Goal: Information Seeking & Learning: Learn about a topic

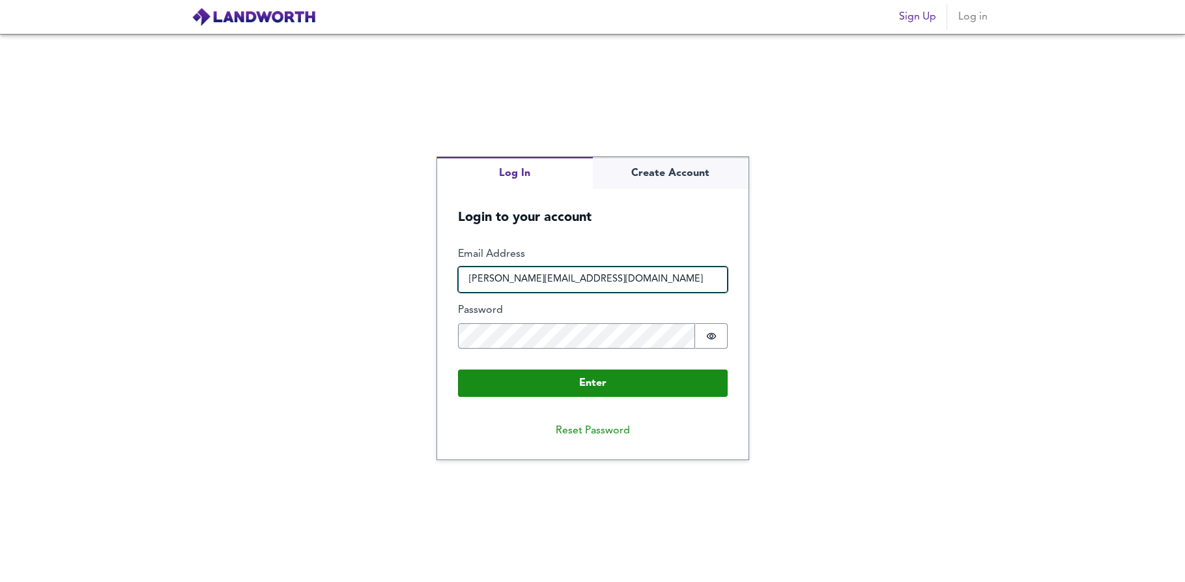
type input "[PERSON_NAME][EMAIL_ADDRESS][DOMAIN_NAME]"
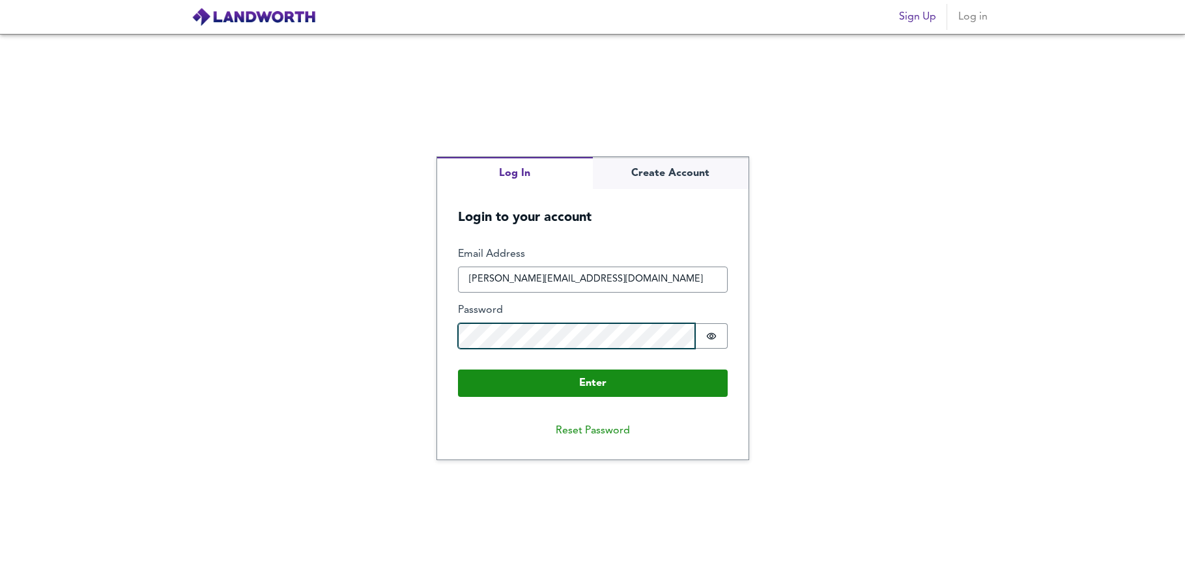
click at [592, 382] on button "Enter" at bounding box center [593, 382] width 270 height 27
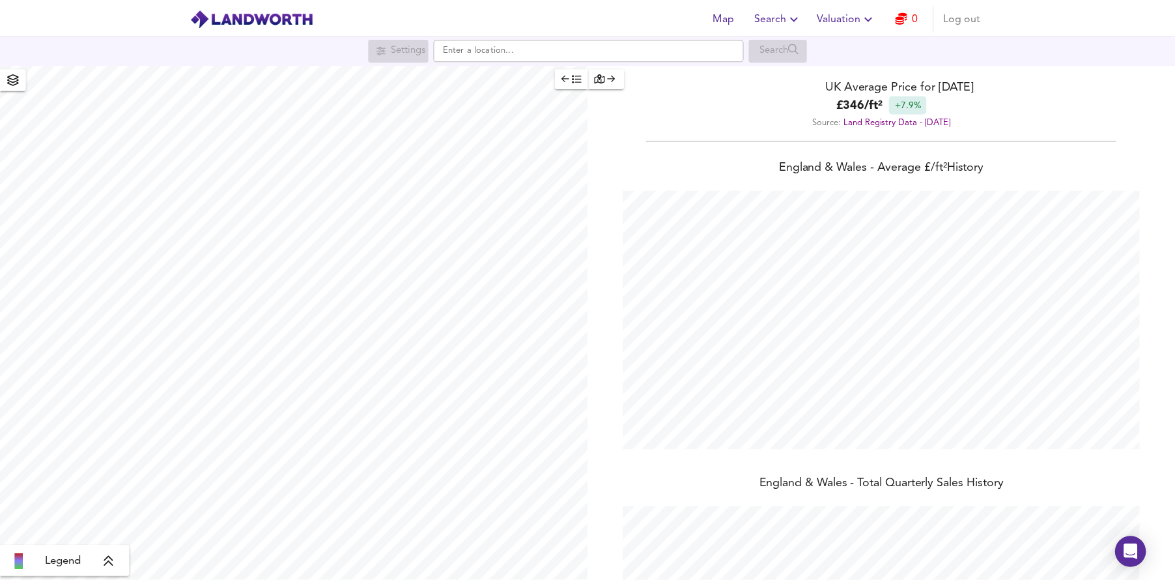
scroll to position [582, 1185]
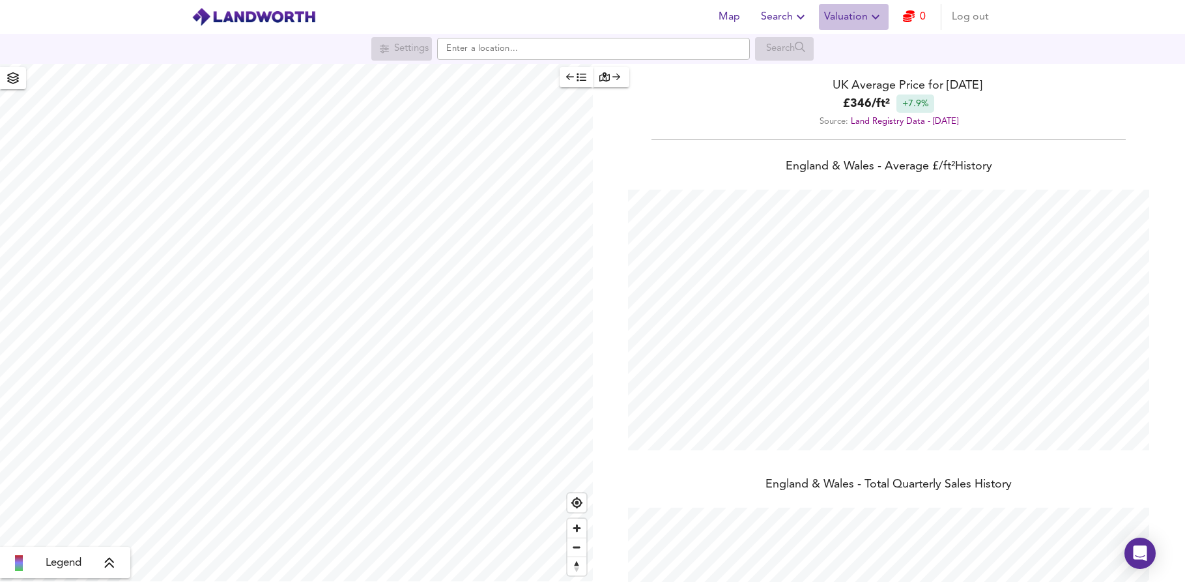
click at [839, 17] on span "Valuation" at bounding box center [853, 17] width 59 height 18
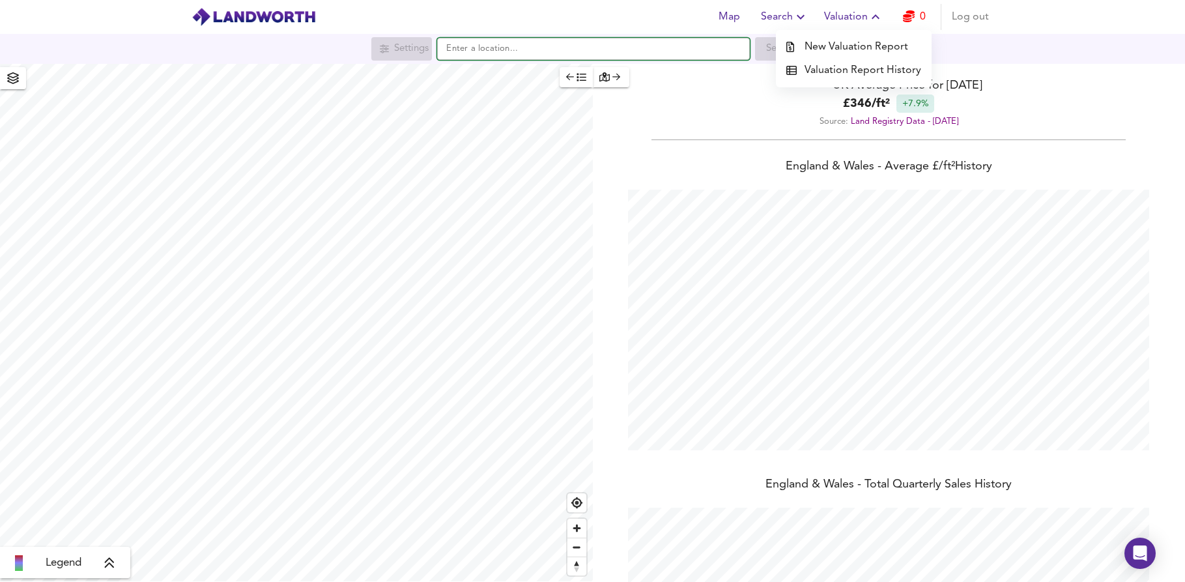
click at [486, 54] on input "text" at bounding box center [593, 49] width 313 height 22
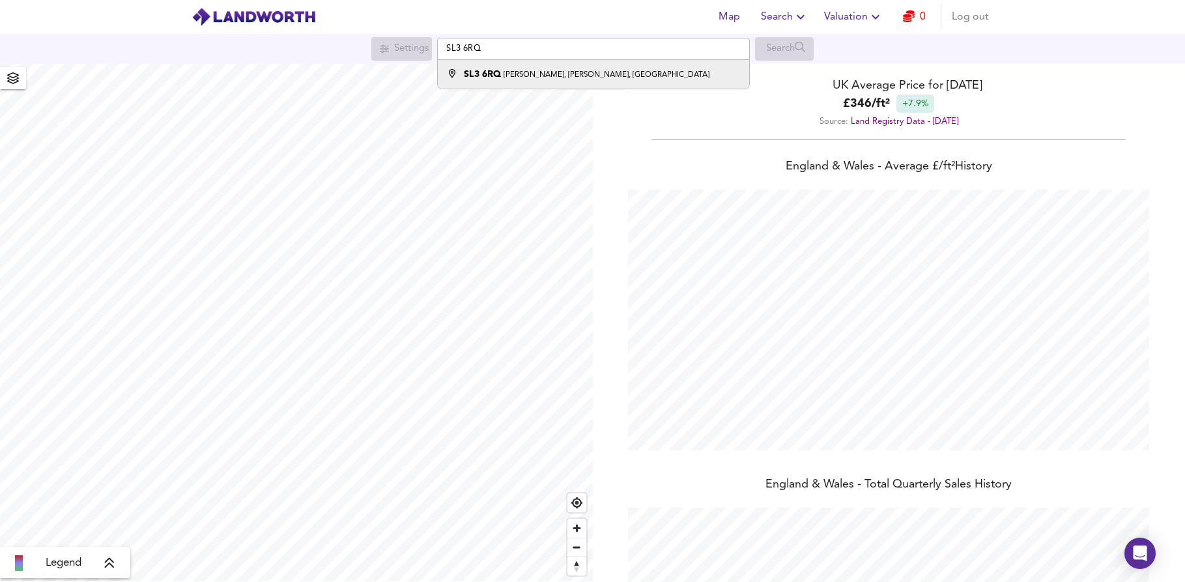
drag, startPoint x: 499, startPoint y: 69, endPoint x: 513, endPoint y: 72, distance: 13.9
click at [513, 72] on small "[PERSON_NAME], [PERSON_NAME], [GEOGRAPHIC_DATA]" at bounding box center [607, 75] width 206 height 8
type input "[PERSON_NAME][STREET_ADDRESS][PERSON_NAME]"
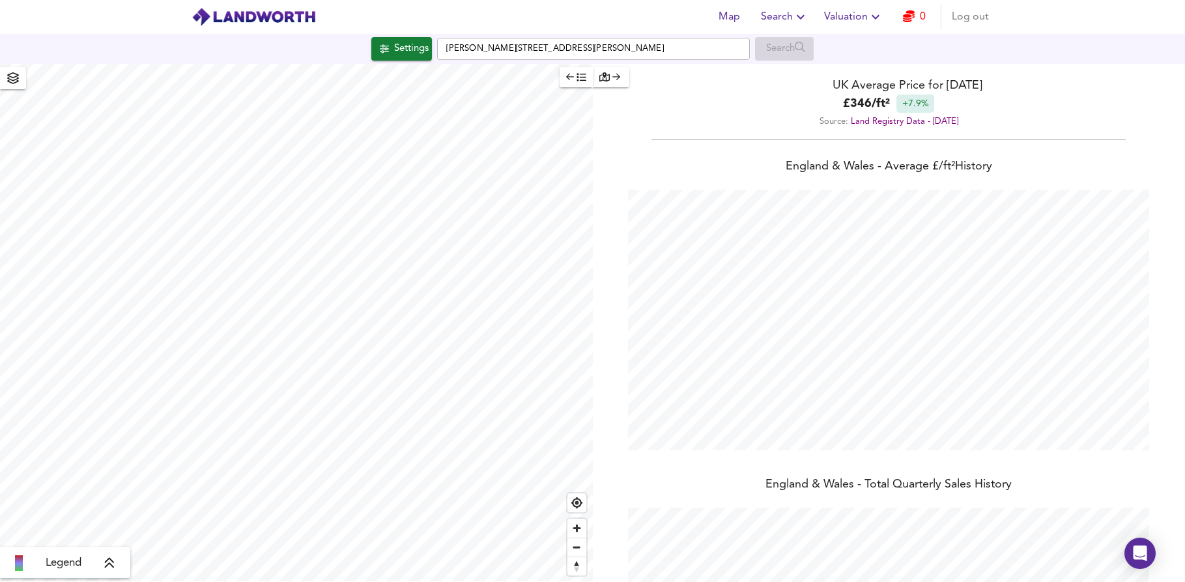
checkbox input "false"
checkbox input "true"
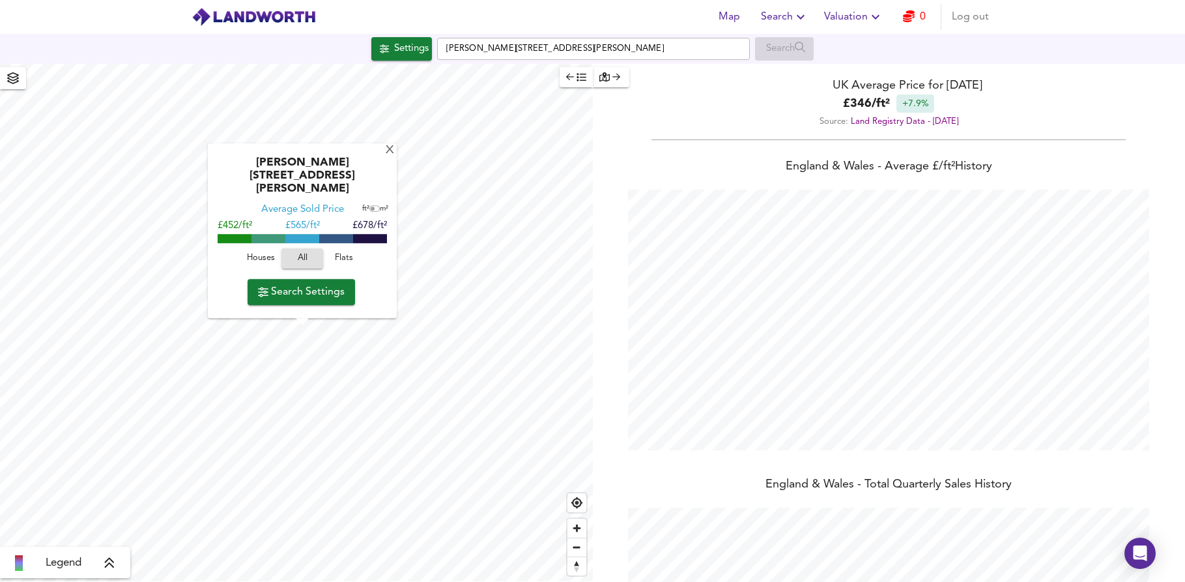
click at [842, 18] on span "Valuation" at bounding box center [853, 17] width 59 height 18
click at [839, 65] on li "Valuation Report History" at bounding box center [854, 70] width 156 height 23
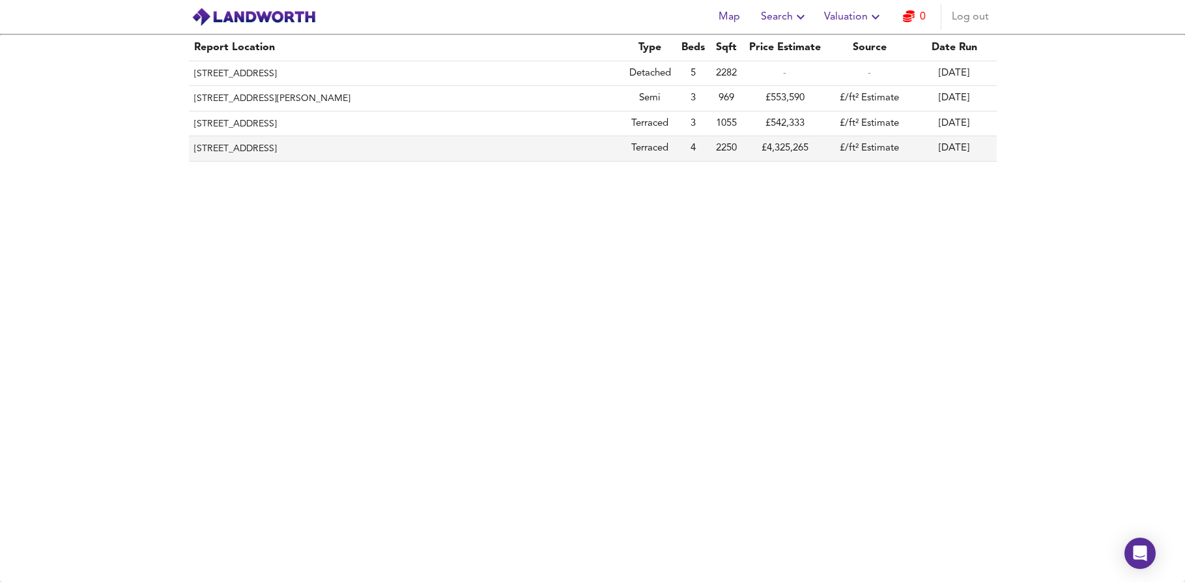
click at [285, 145] on th "[STREET_ADDRESS]" at bounding box center [406, 148] width 435 height 25
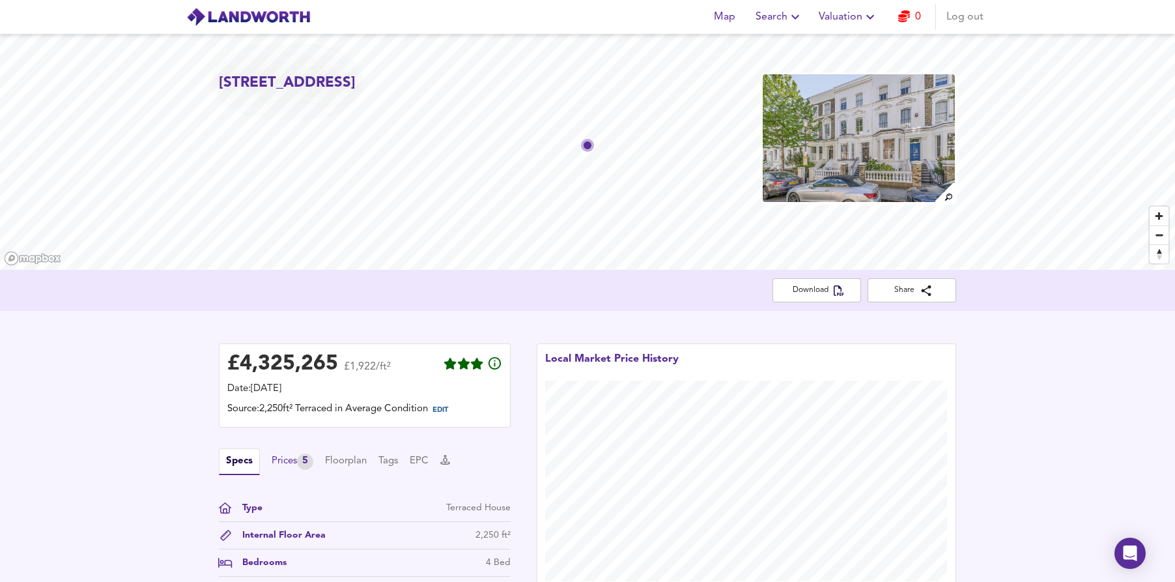
click at [277, 459] on div "Prices 5" at bounding box center [293, 461] width 42 height 16
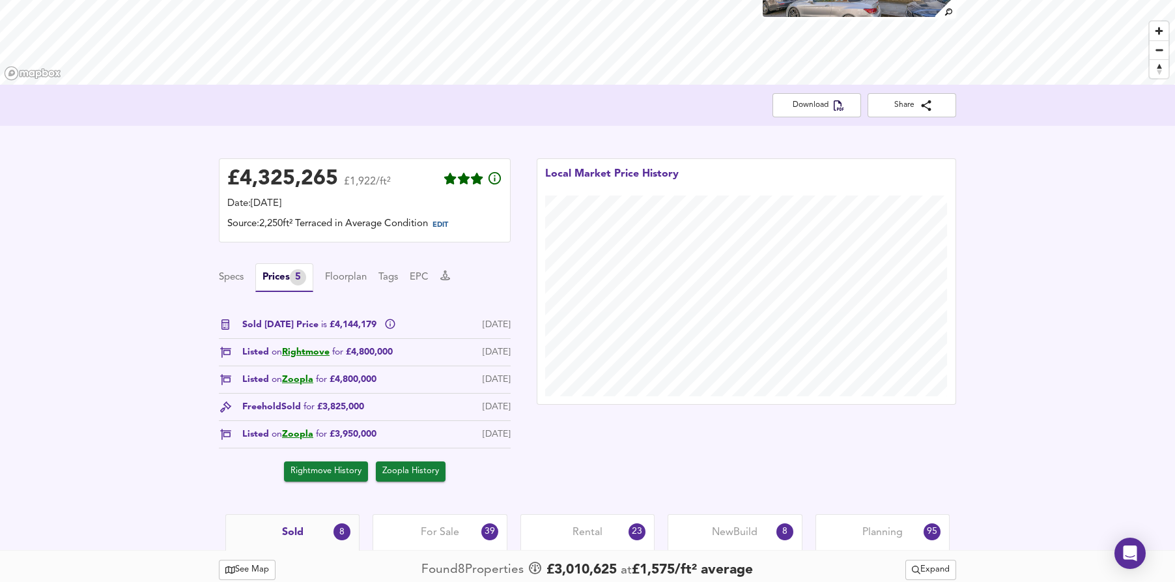
scroll to position [236, 0]
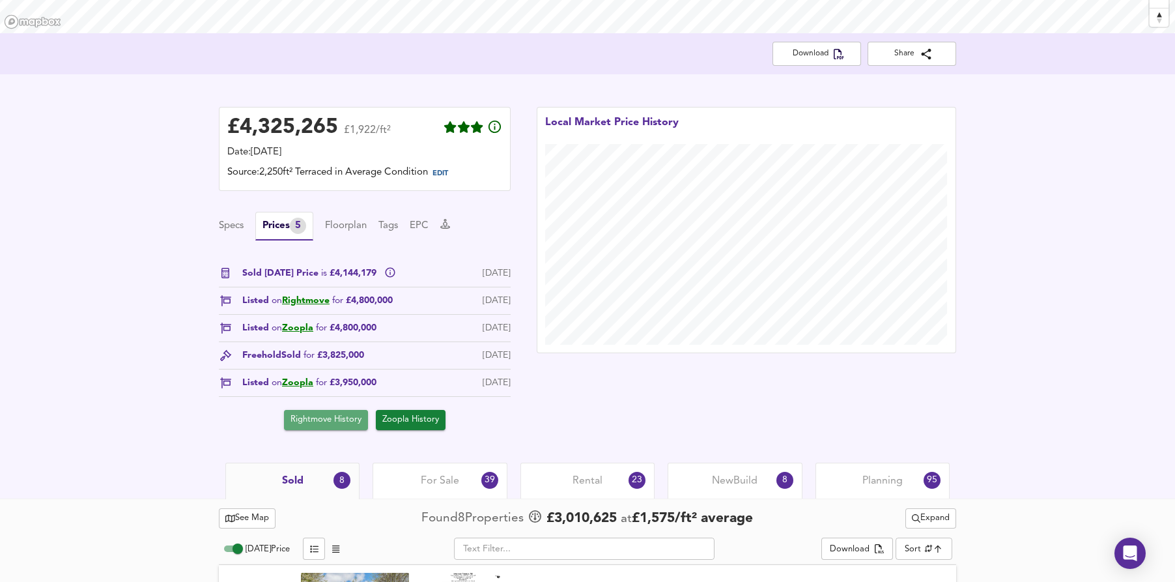
click at [337, 425] on span "Rightmove History" at bounding box center [326, 419] width 71 height 15
click at [411, 421] on span "Zoopla History" at bounding box center [410, 419] width 57 height 15
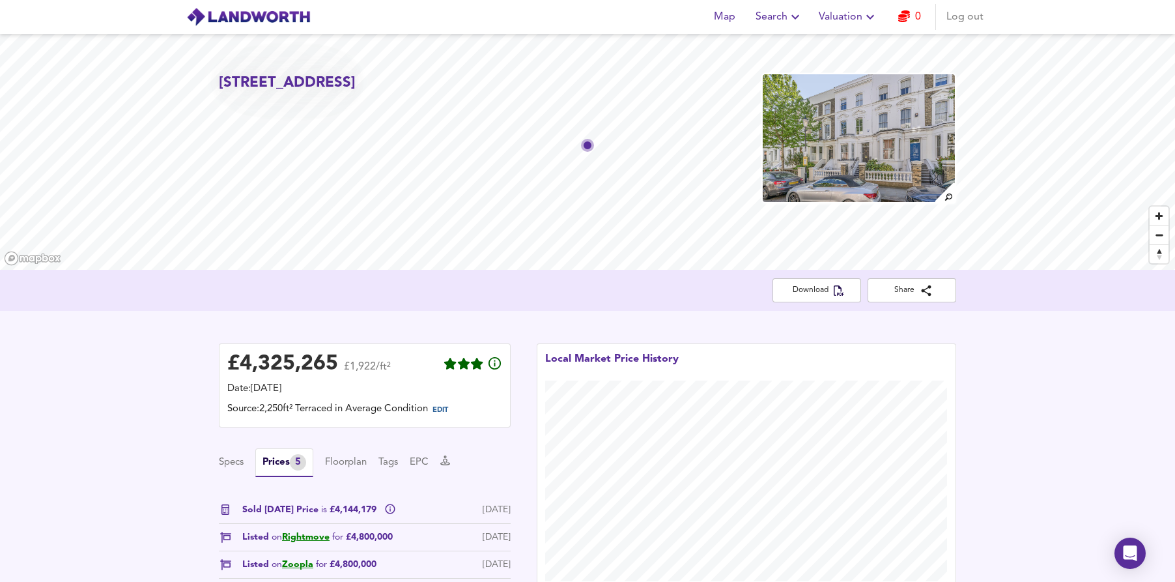
click at [867, 16] on icon "button" at bounding box center [870, 17] width 16 height 16
click at [848, 66] on li "Valuation Report History" at bounding box center [849, 70] width 156 height 23
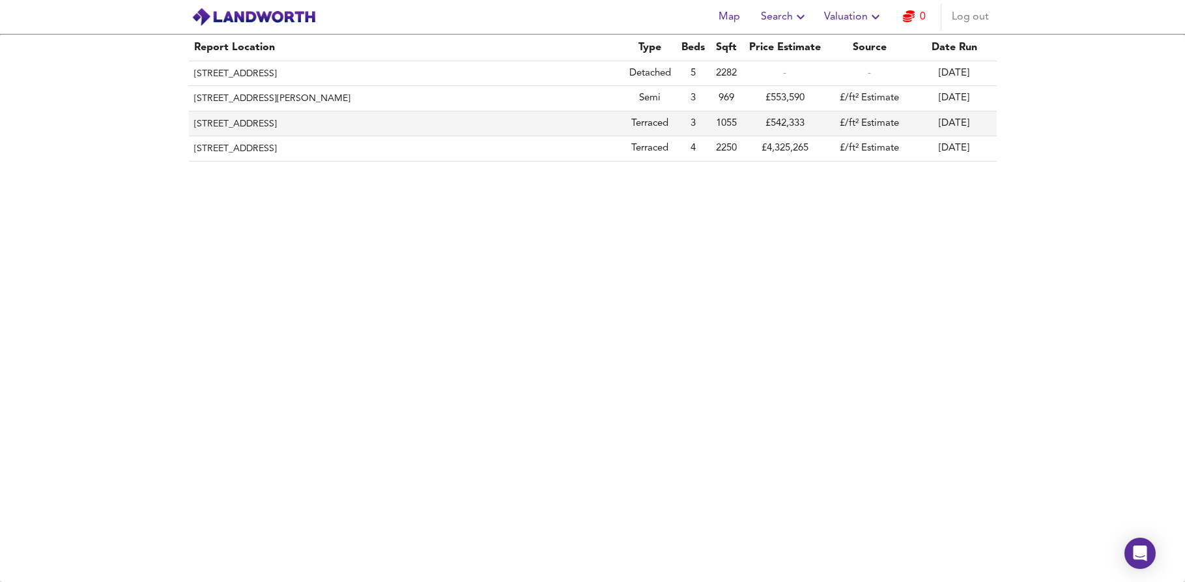
click at [317, 122] on th "[STREET_ADDRESS]" at bounding box center [406, 123] width 435 height 25
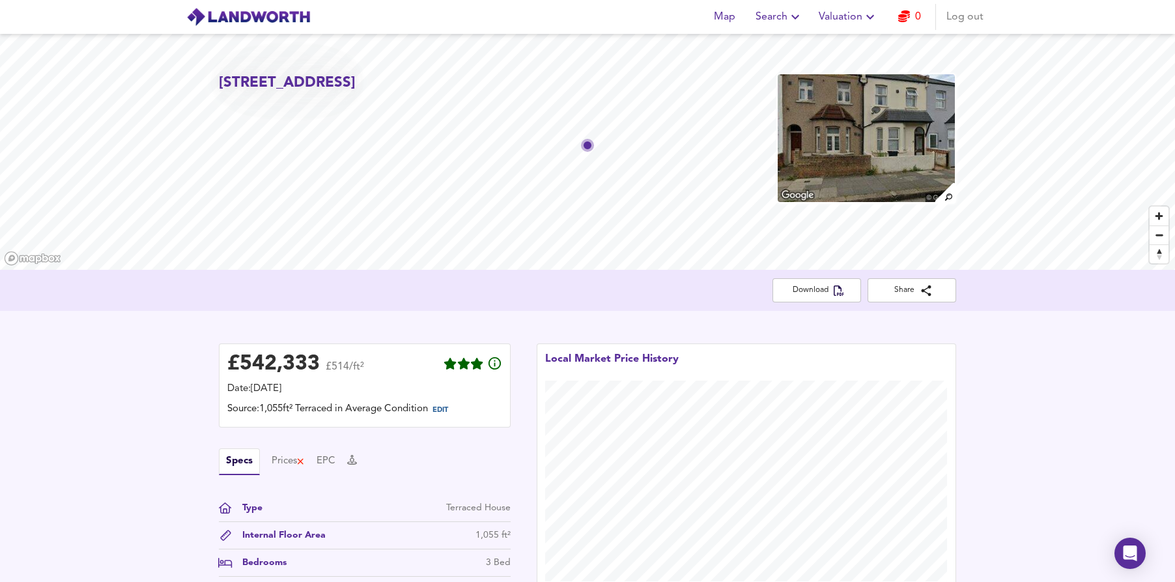
click at [871, 18] on icon "button" at bounding box center [870, 17] width 16 height 16
click at [849, 69] on li "Valuation Report History" at bounding box center [849, 70] width 156 height 23
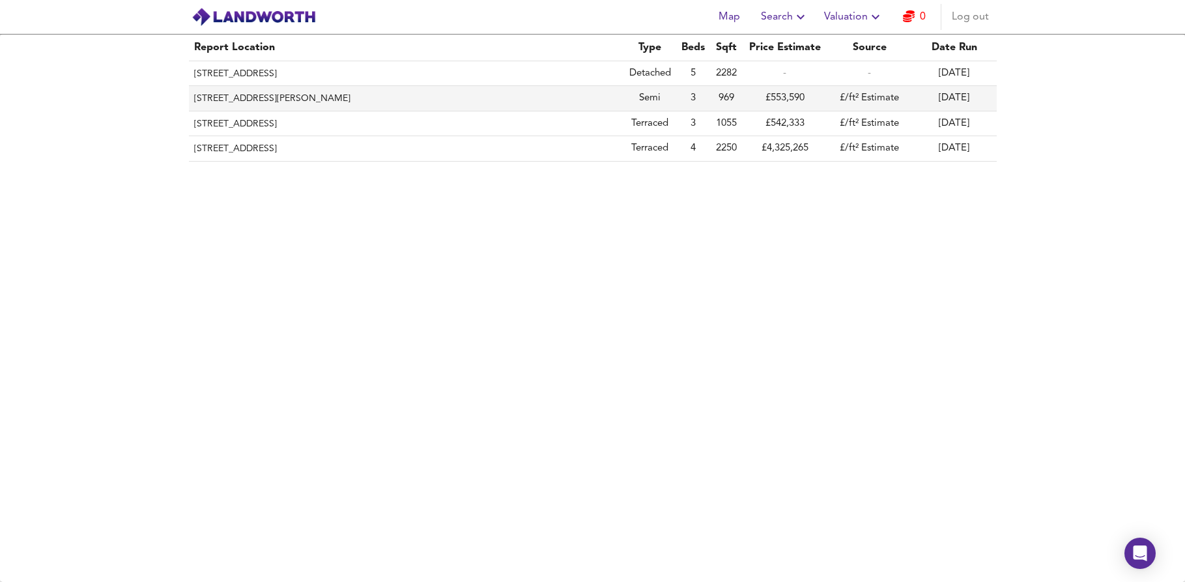
click at [302, 93] on th "[STREET_ADDRESS][PERSON_NAME]" at bounding box center [406, 98] width 435 height 25
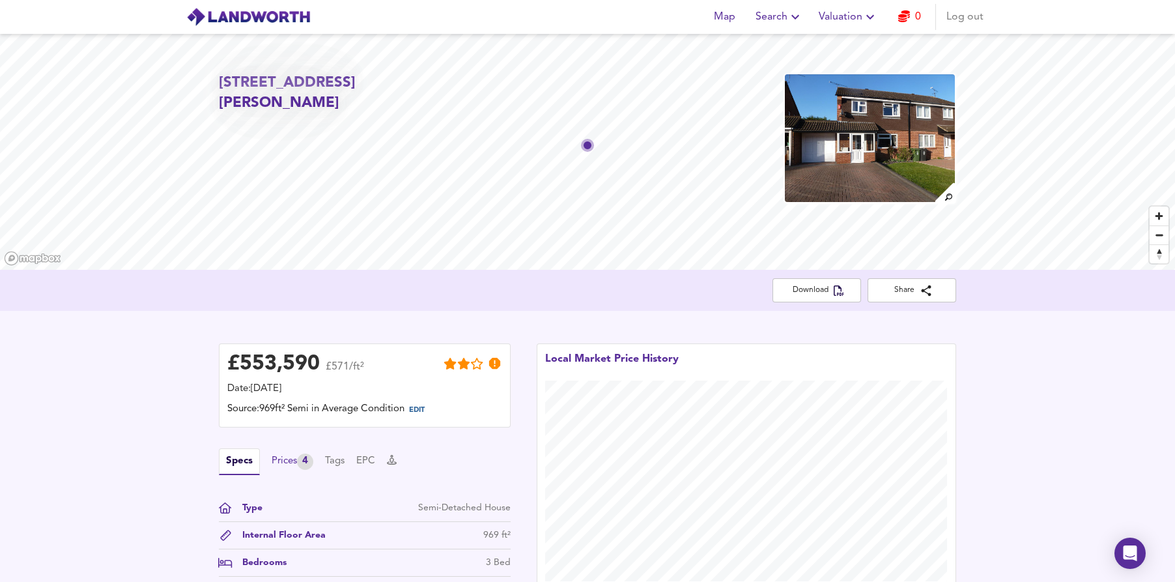
click at [279, 459] on div "Prices 4" at bounding box center [293, 461] width 42 height 16
click at [857, 19] on span "Valuation" at bounding box center [848, 17] width 59 height 18
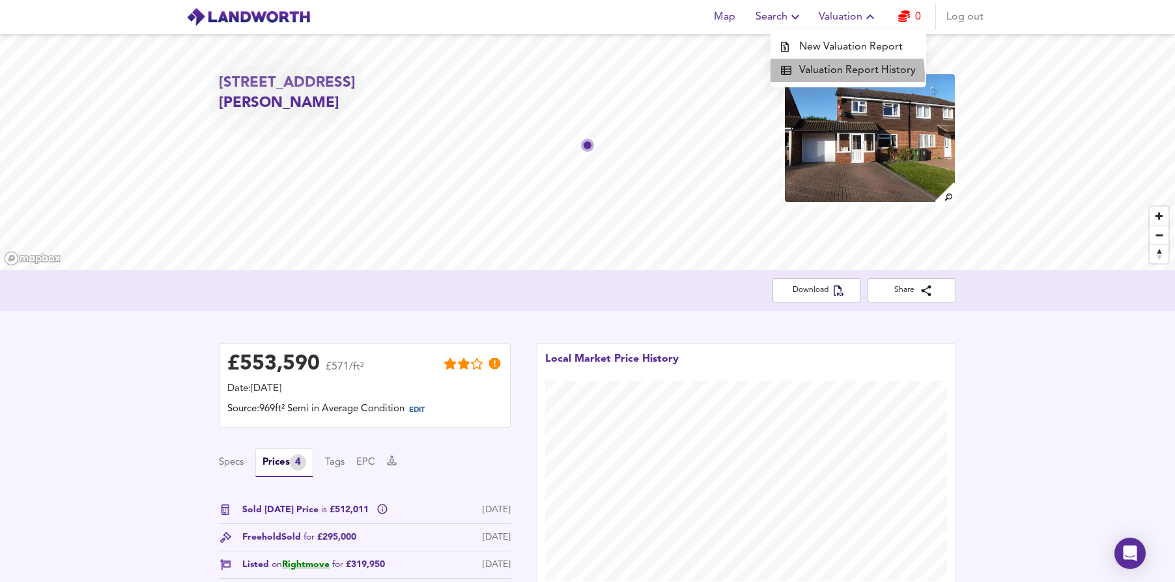
click at [829, 76] on li "Valuation Report History" at bounding box center [849, 70] width 156 height 23
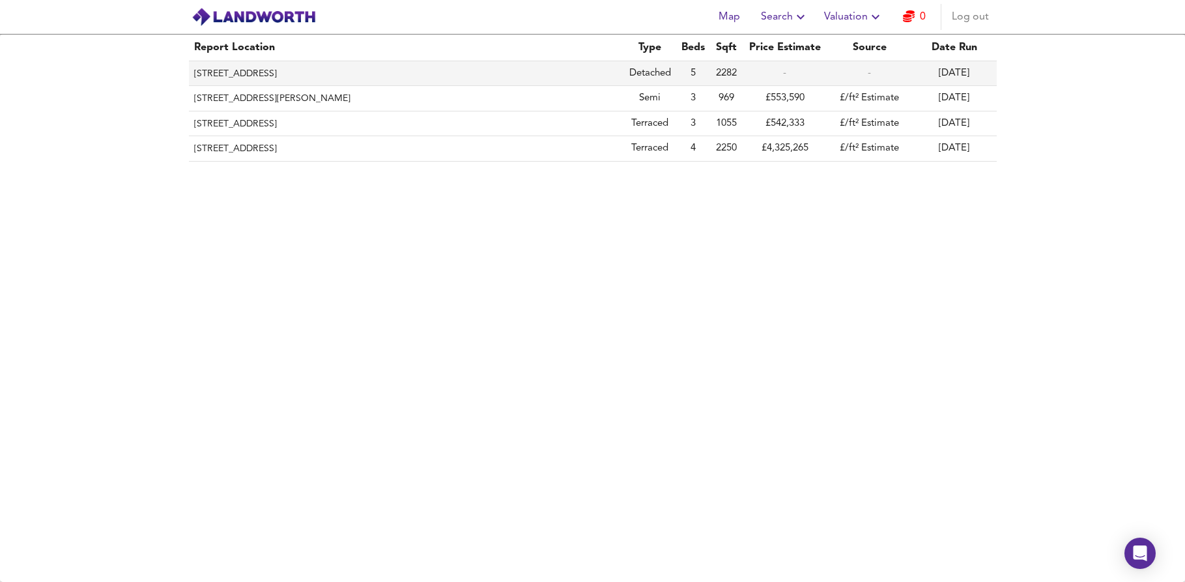
click at [322, 70] on th "[STREET_ADDRESS]" at bounding box center [406, 73] width 435 height 25
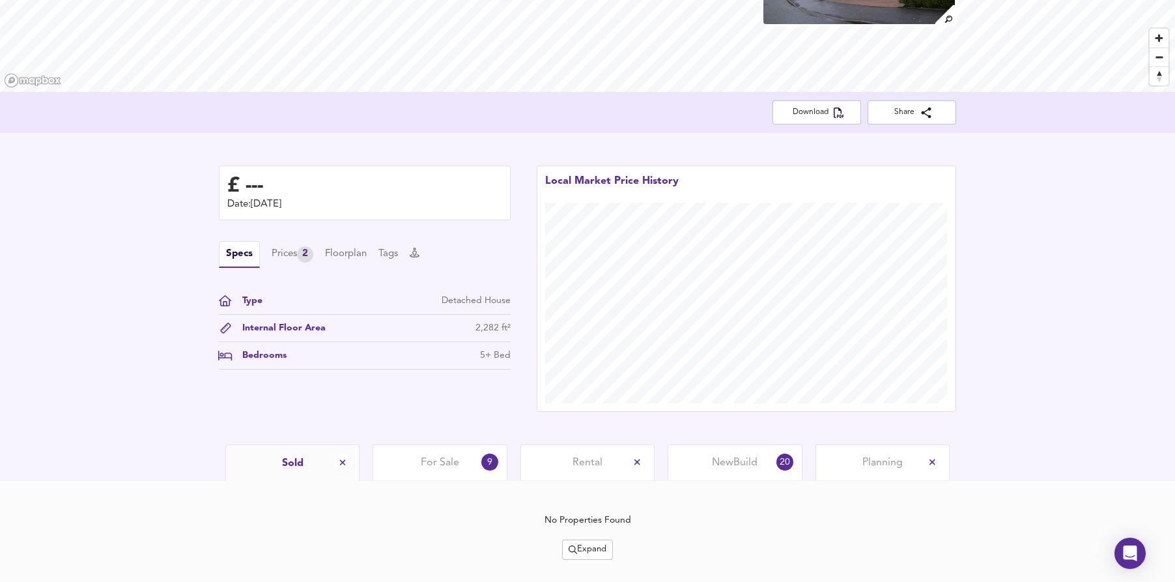
scroll to position [206, 0]
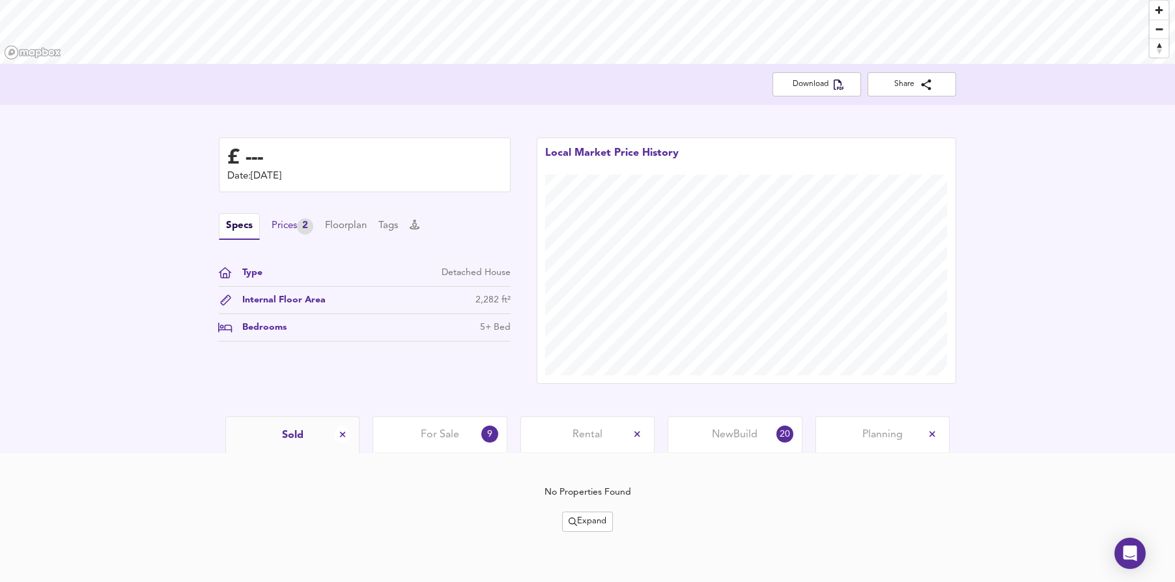
click at [291, 225] on div "Prices 2" at bounding box center [293, 226] width 42 height 16
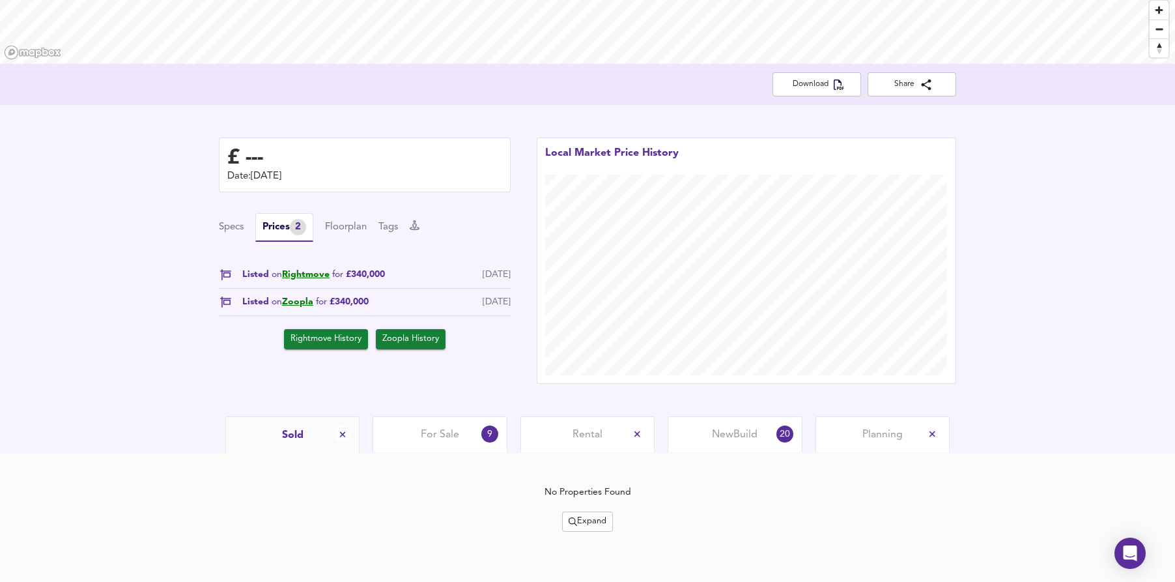
click at [438, 439] on span "For Sale" at bounding box center [440, 434] width 38 height 14
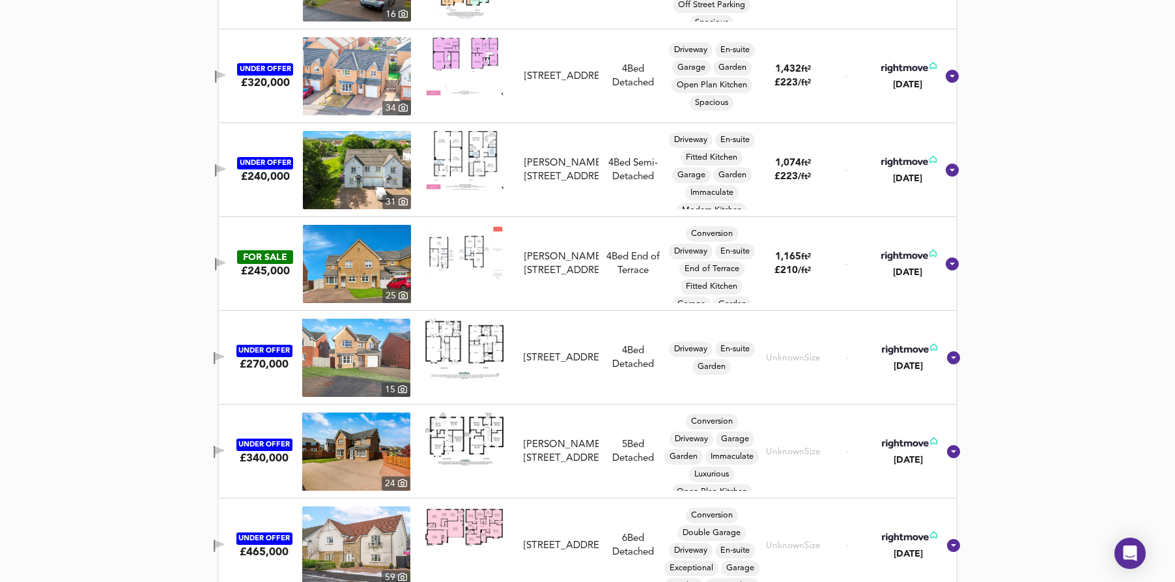
scroll to position [993, 0]
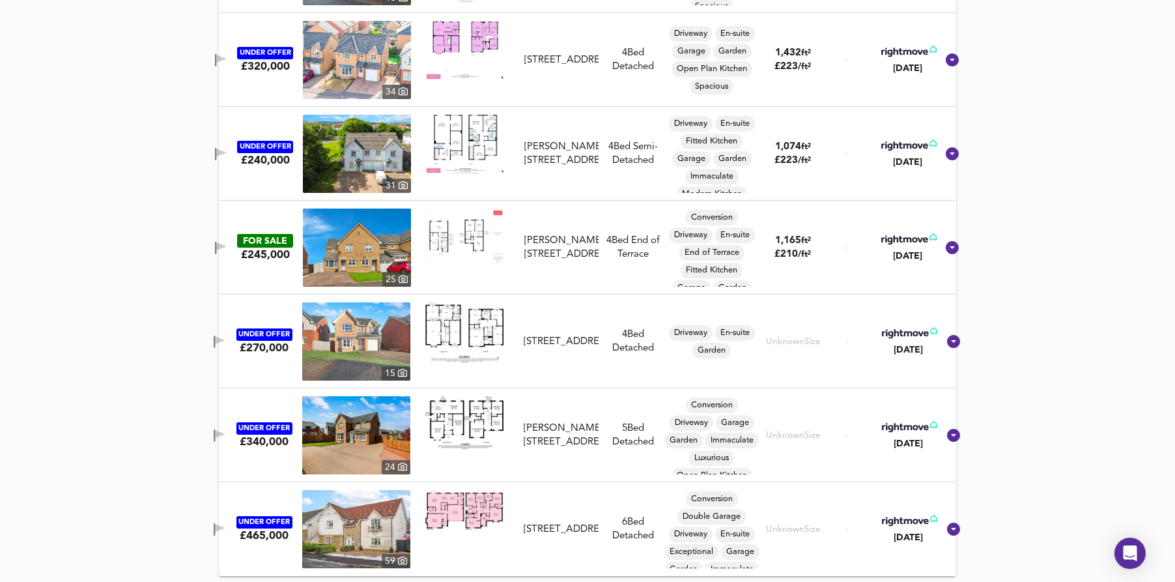
click at [444, 504] on img at bounding box center [464, 509] width 78 height 39
click at [337, 515] on img at bounding box center [356, 529] width 108 height 78
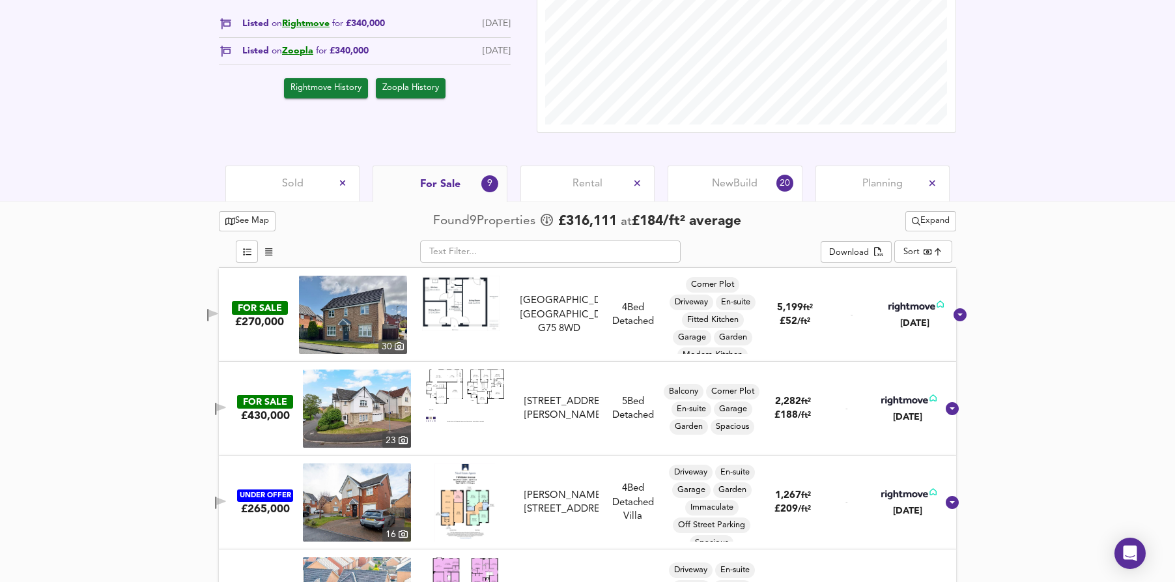
scroll to position [511, 0]
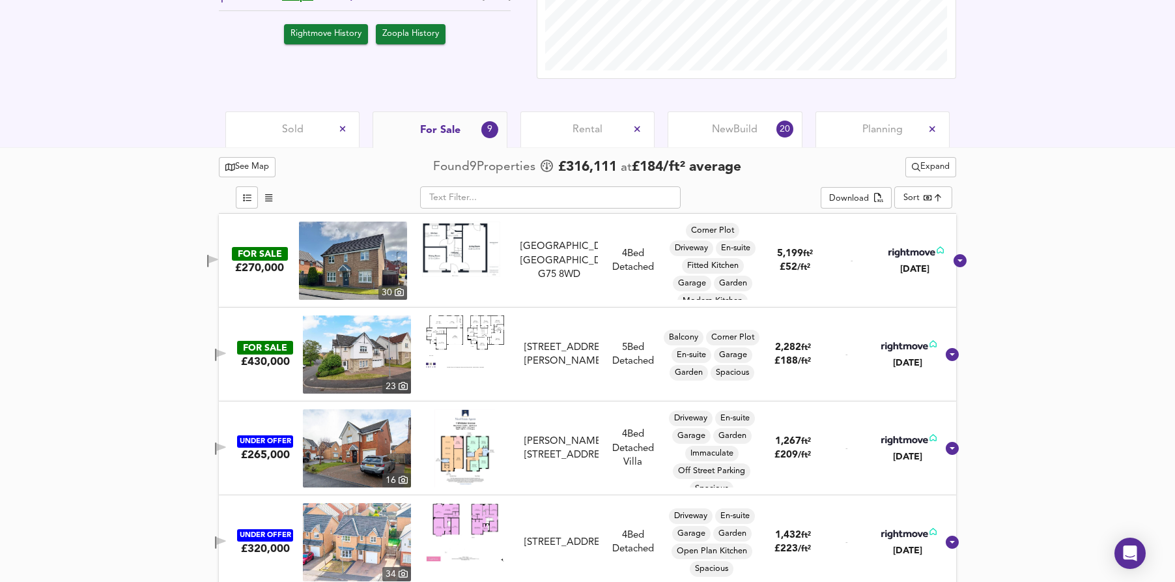
click at [225, 352] on icon "button" at bounding box center [220, 353] width 9 height 8
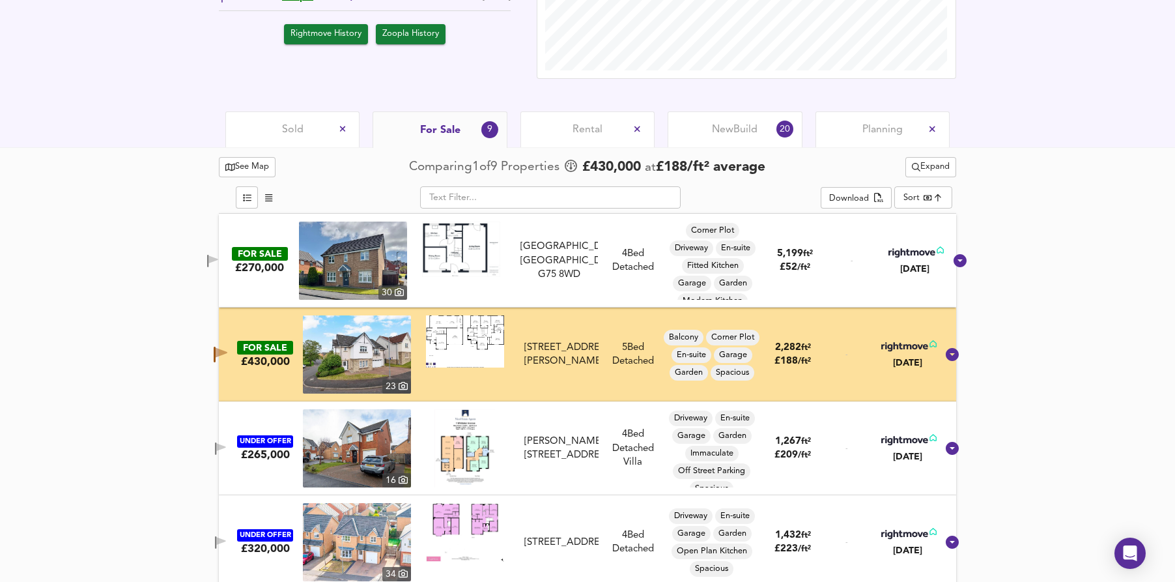
click at [376, 352] on img at bounding box center [357, 354] width 108 height 78
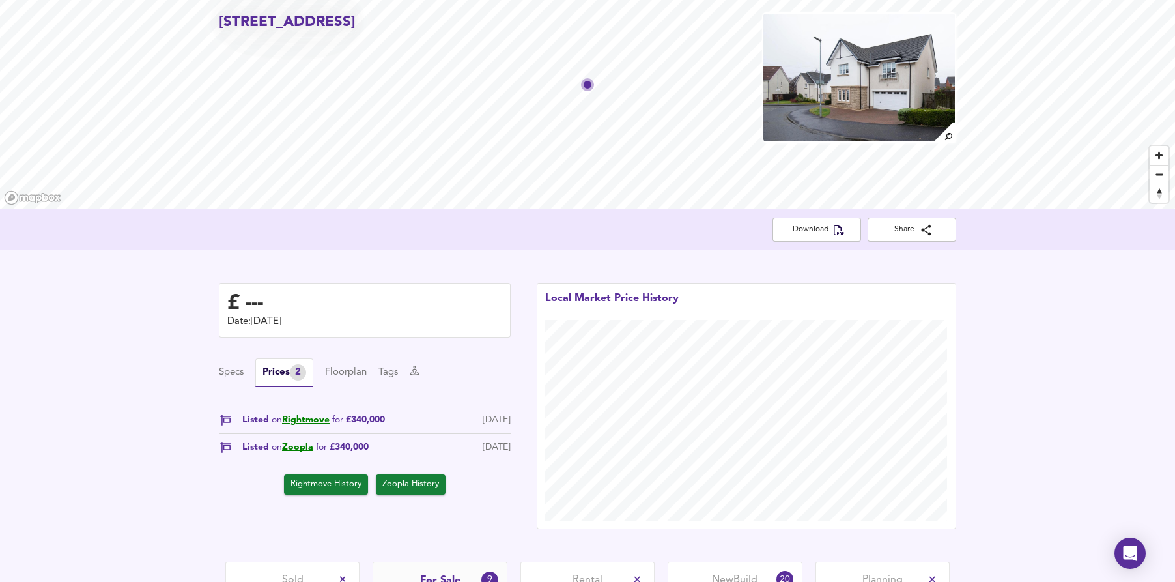
scroll to position [0, 0]
